Goal: Task Accomplishment & Management: Manage account settings

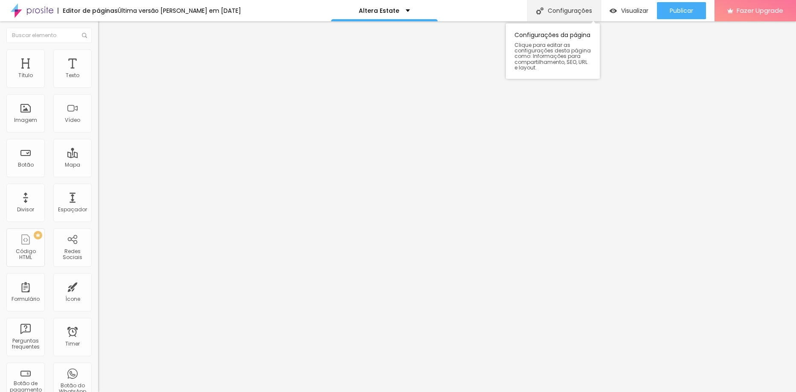
click at [585, 11] on div "Configurações" at bounding box center [563, 10] width 73 height 21
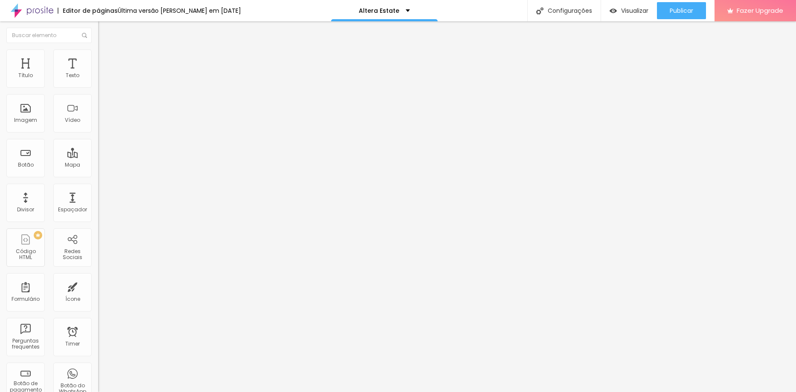
paste input "Услуги агентства недвижимости — профессиональная поддержка при покупке, продаже…"
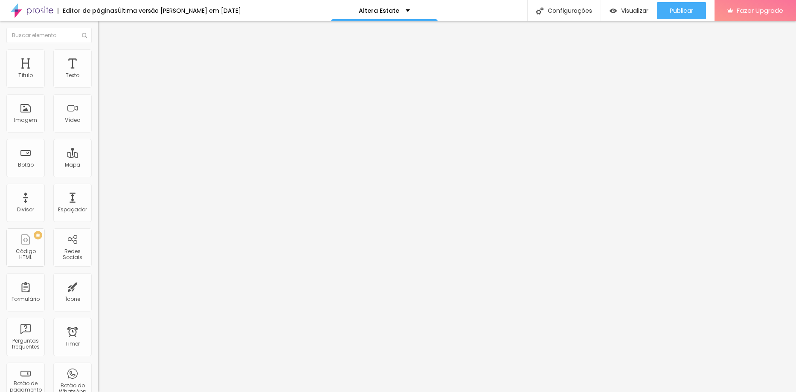
type input "Услуги агентства недвижимости — профессиональная поддержка при покупке, продаже…"
paste textarea "Услуги агентства недвижимости помогают клиентам с уверенностью покупать, продав…"
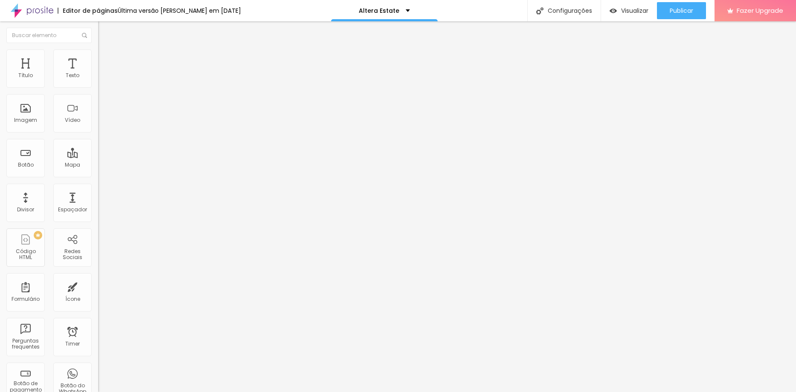
scroll to position [3, 0]
type textarea "Услуги агентства недвижимости помогают клиентам с уверенностью покупать, продав…"
